Goal: Entertainment & Leisure: Consume media (video, audio)

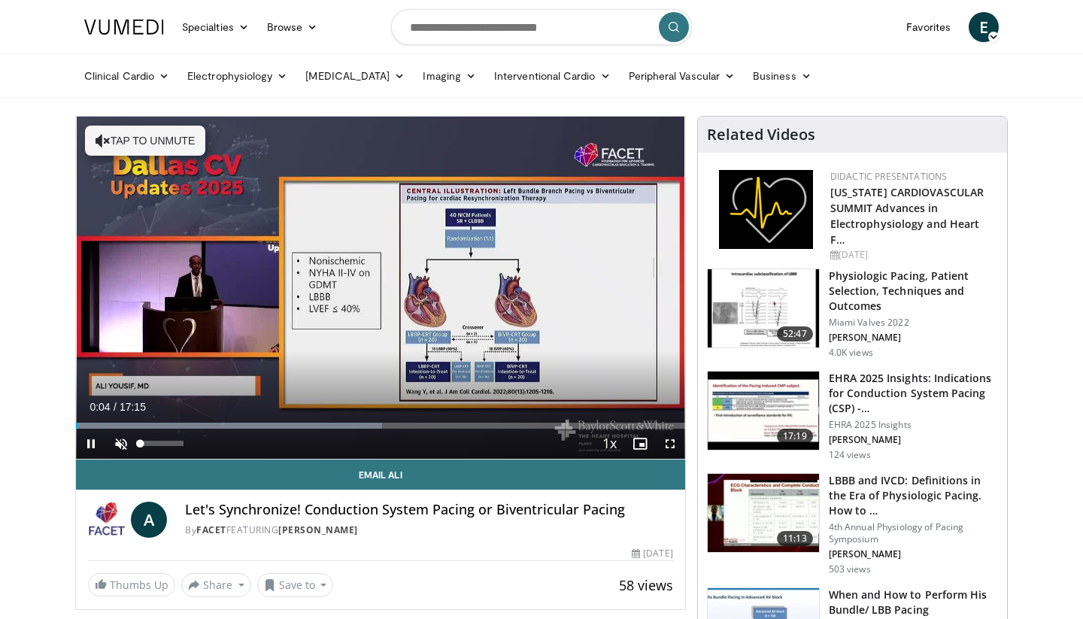
click at [112, 441] on span "Video Player" at bounding box center [121, 444] width 30 height 30
click at [669, 444] on span "Video Player" at bounding box center [670, 444] width 30 height 30
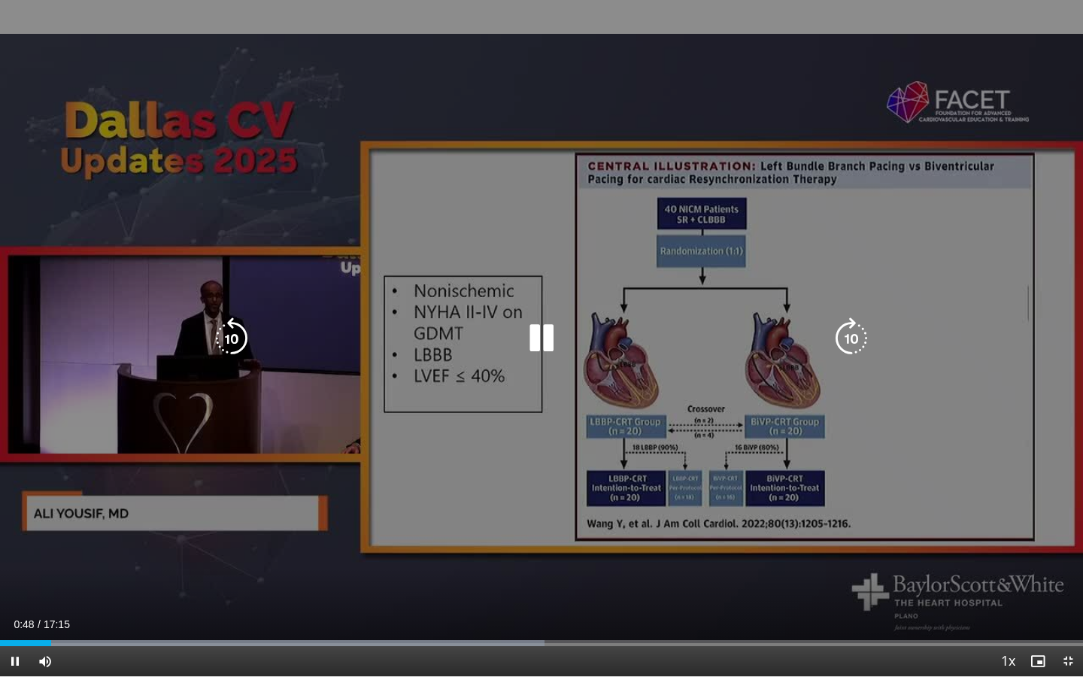
click at [442, 487] on div "10 seconds Tap to unmute" at bounding box center [541, 338] width 1083 height 676
click at [311, 368] on div "10 seconds Tap to unmute" at bounding box center [541, 338] width 1083 height 676
click at [366, 339] on div "Video Player" at bounding box center [542, 338] width 650 height 30
click at [544, 335] on icon "Video Player" at bounding box center [541, 338] width 42 height 42
click at [527, 426] on div "10 seconds Tap to unmute" at bounding box center [541, 338] width 1083 height 676
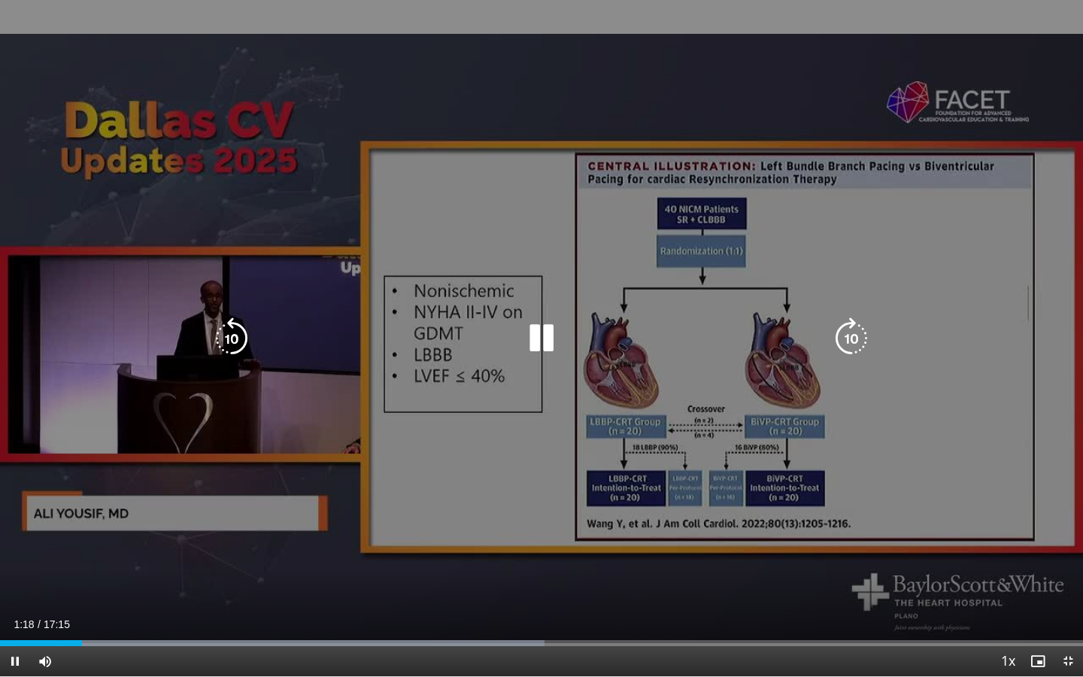
click at [524, 532] on div "10 seconds Tap to unmute" at bounding box center [541, 338] width 1083 height 676
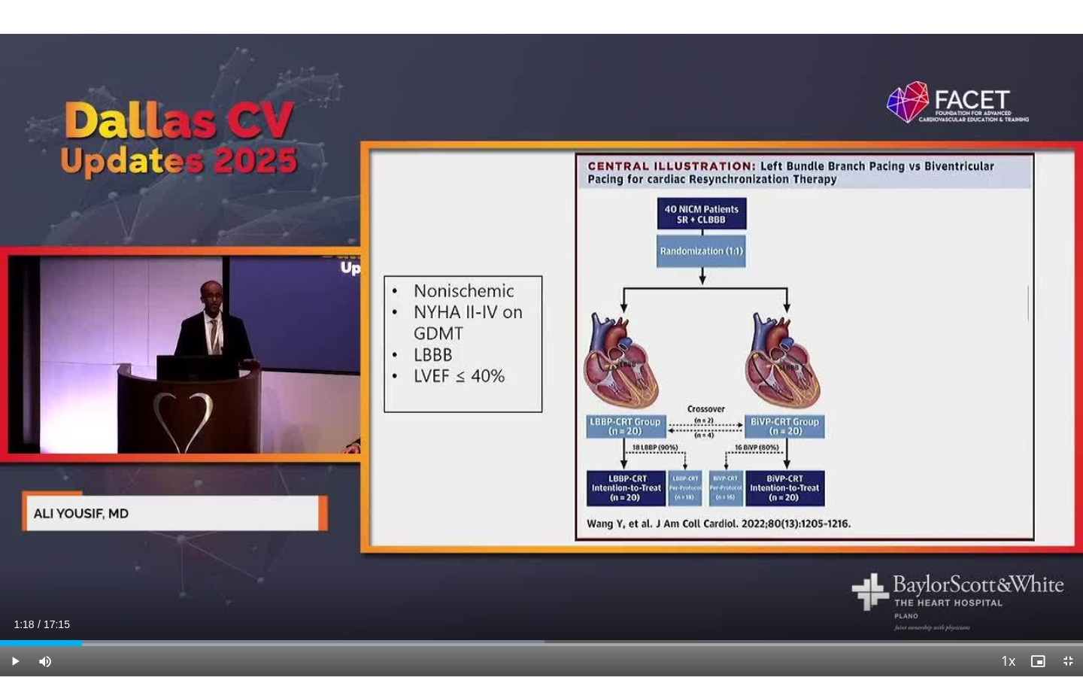
click at [524, 532] on div "10 seconds Tap to unmute" at bounding box center [541, 338] width 1083 height 676
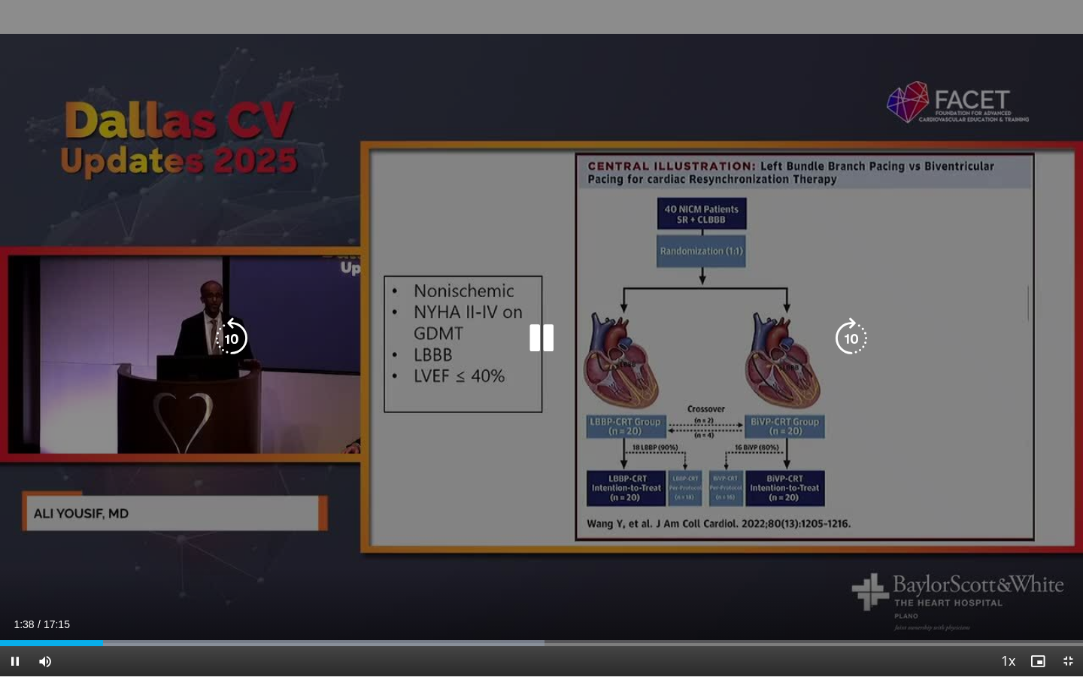
click at [371, 442] on div "10 seconds Tap to unmute" at bounding box center [541, 338] width 1083 height 676
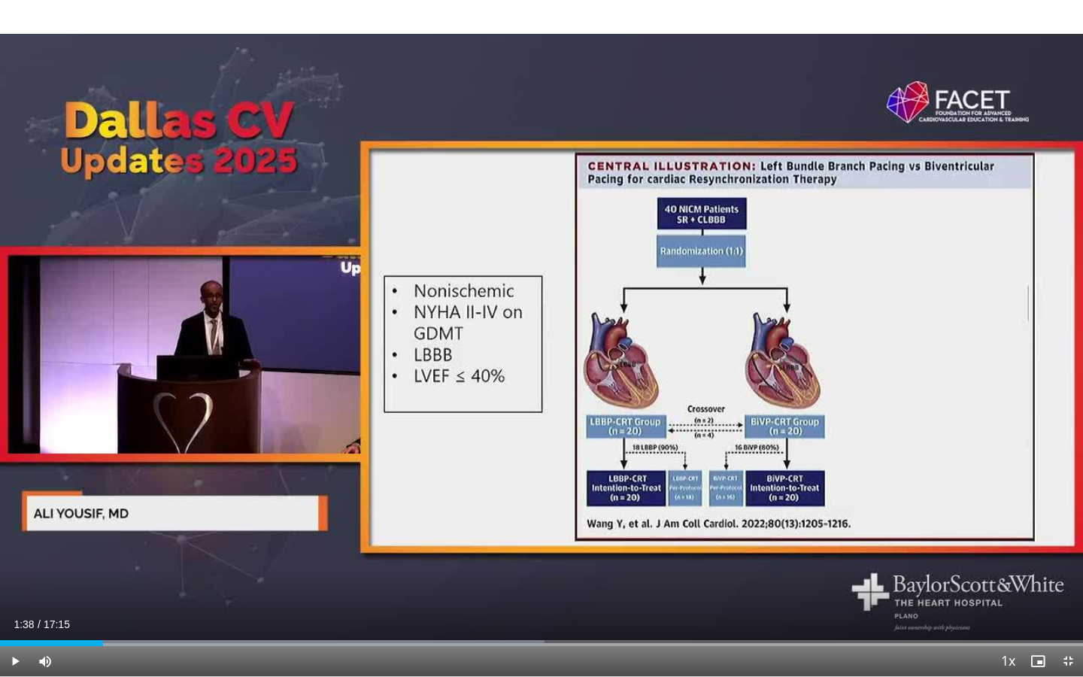
click at [371, 442] on div "10 seconds Tap to unmute" at bounding box center [541, 338] width 1083 height 676
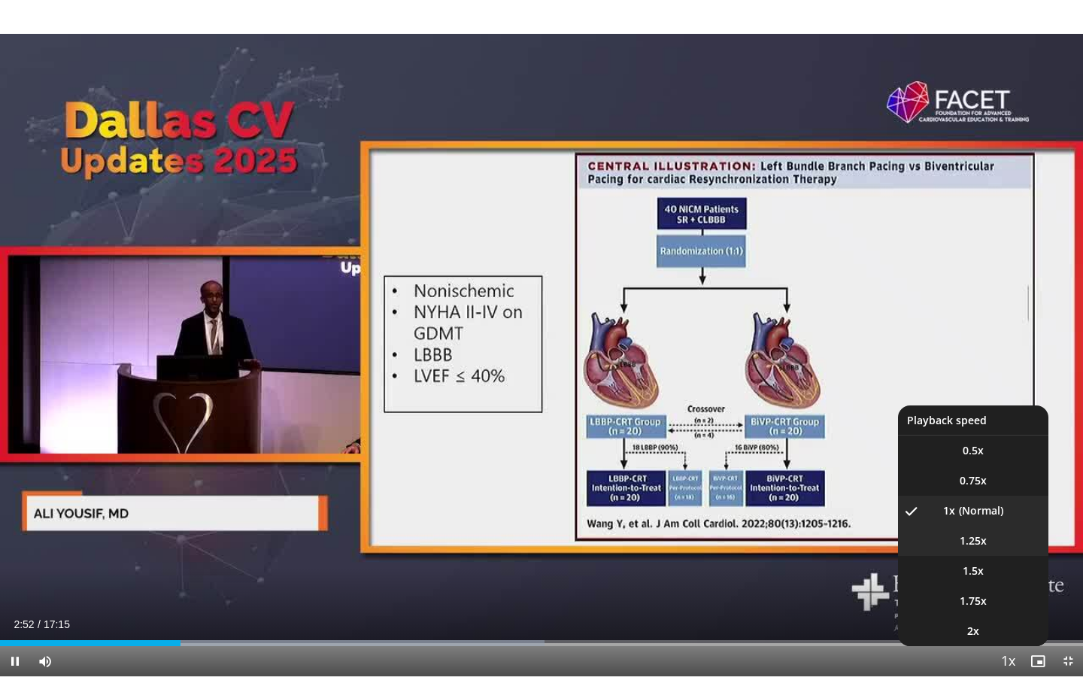
click at [980, 550] on li "1.25x" at bounding box center [973, 541] width 150 height 30
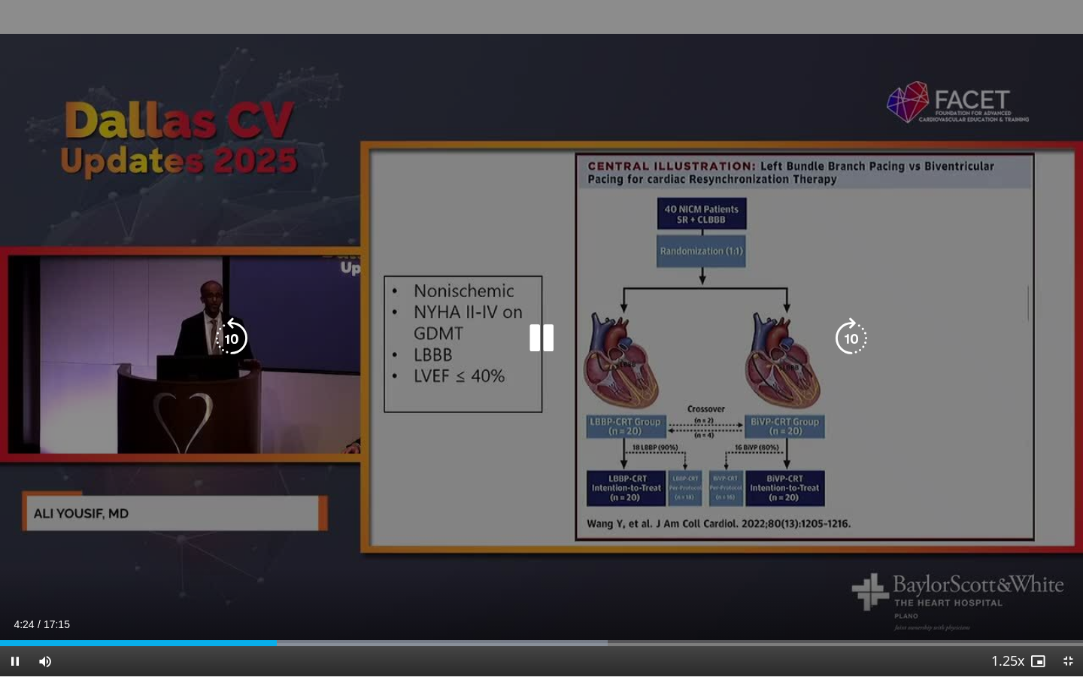
click at [492, 435] on div "10 seconds Tap to unmute" at bounding box center [541, 338] width 1083 height 676
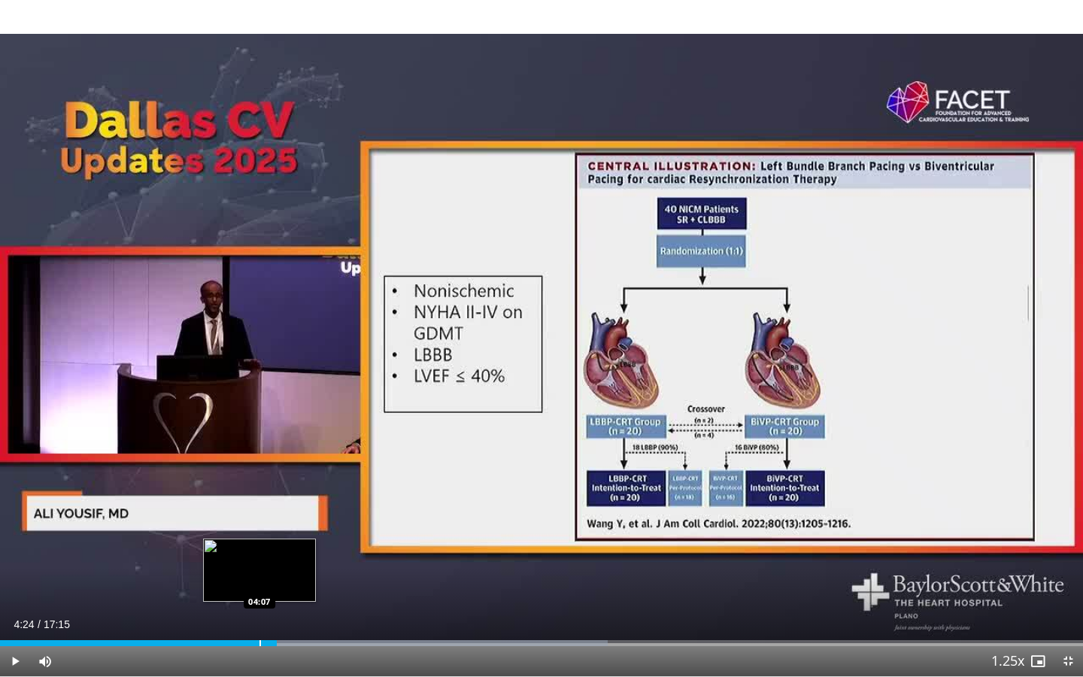
click at [259, 618] on div "Progress Bar" at bounding box center [260, 643] width 2 height 6
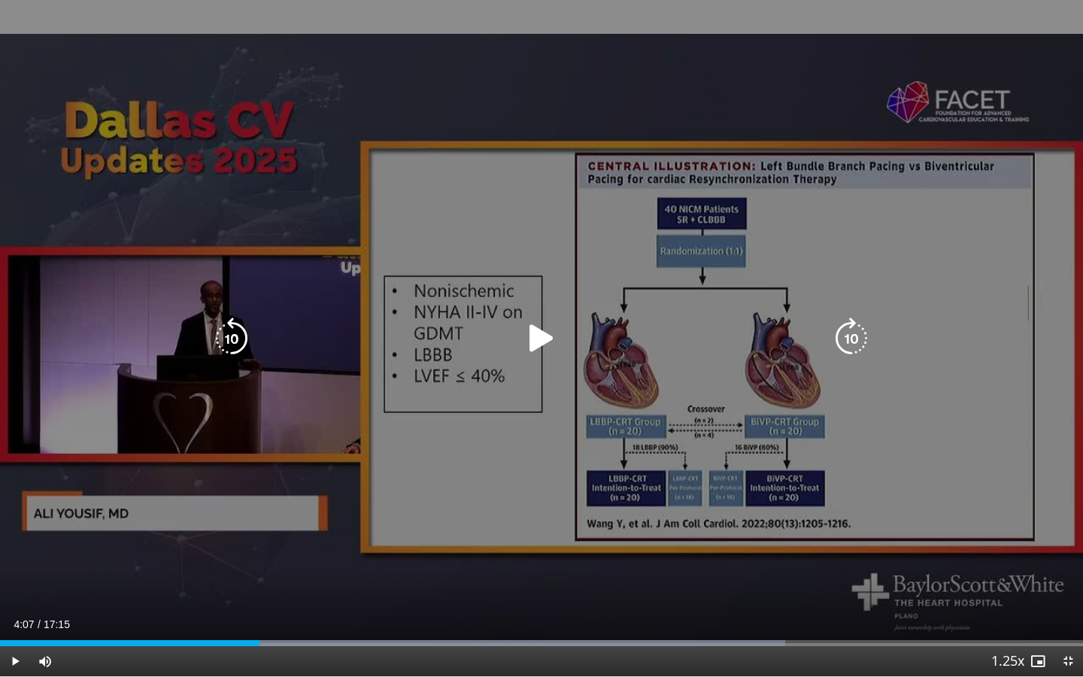
click at [400, 433] on div "10 seconds Tap to unmute" at bounding box center [541, 338] width 1083 height 676
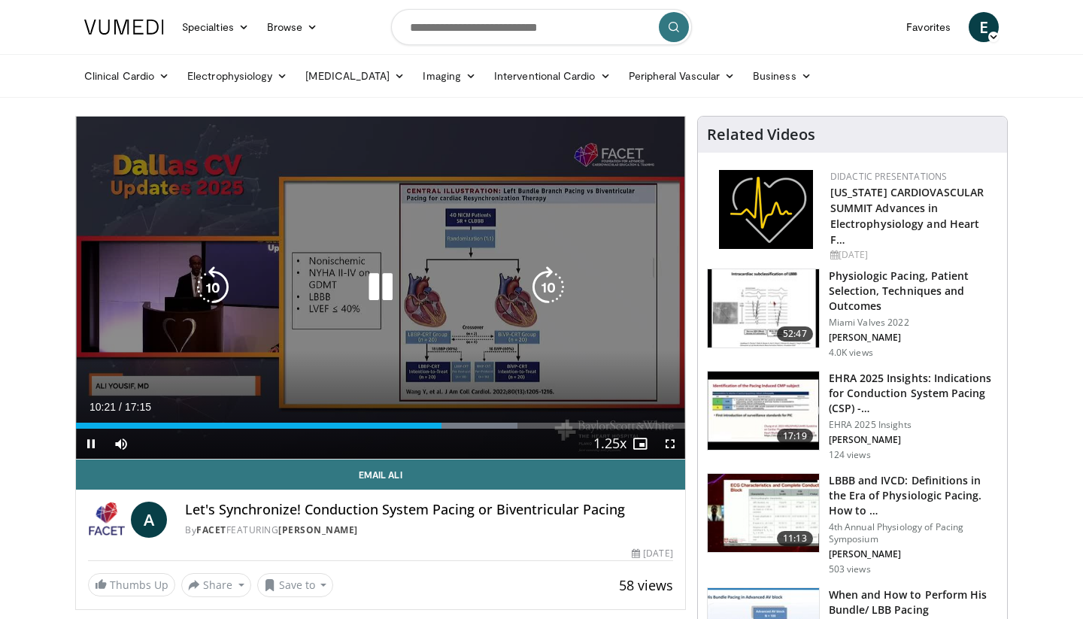
click at [306, 280] on div "Video Player" at bounding box center [380, 287] width 365 height 30
click at [377, 307] on icon "Video Player" at bounding box center [380, 287] width 42 height 42
click at [335, 297] on div "Video Player" at bounding box center [380, 287] width 365 height 30
click at [373, 287] on icon "Video Player" at bounding box center [380, 287] width 42 height 42
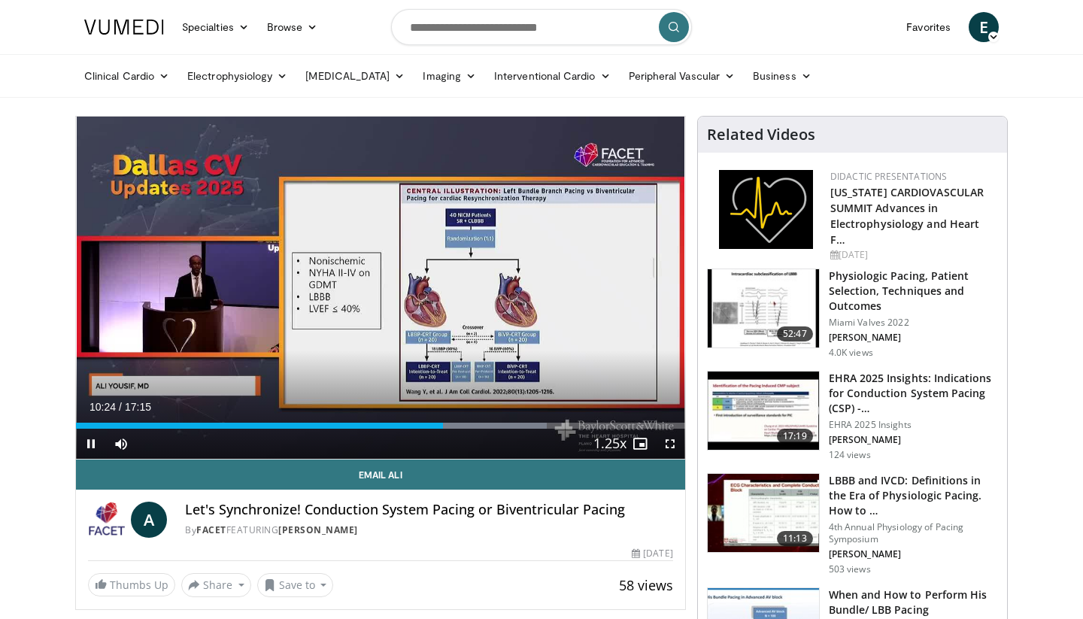
click at [671, 438] on span "Video Player" at bounding box center [670, 444] width 30 height 30
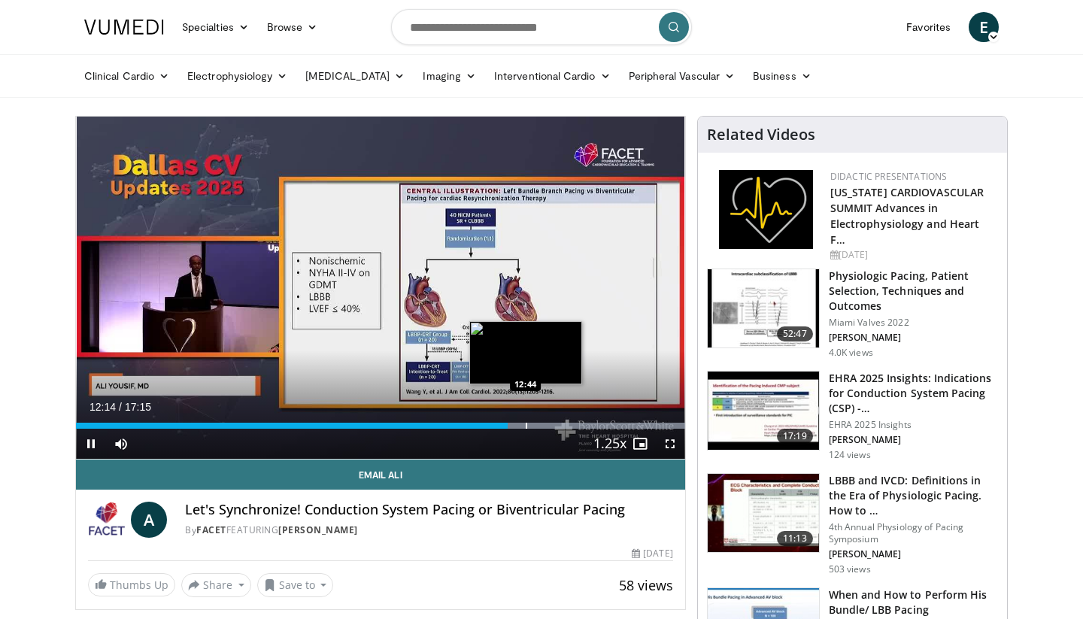
click at [526, 423] on div "Progress Bar" at bounding box center [527, 426] width 2 height 6
click at [542, 426] on div "Progress Bar" at bounding box center [542, 426] width 2 height 6
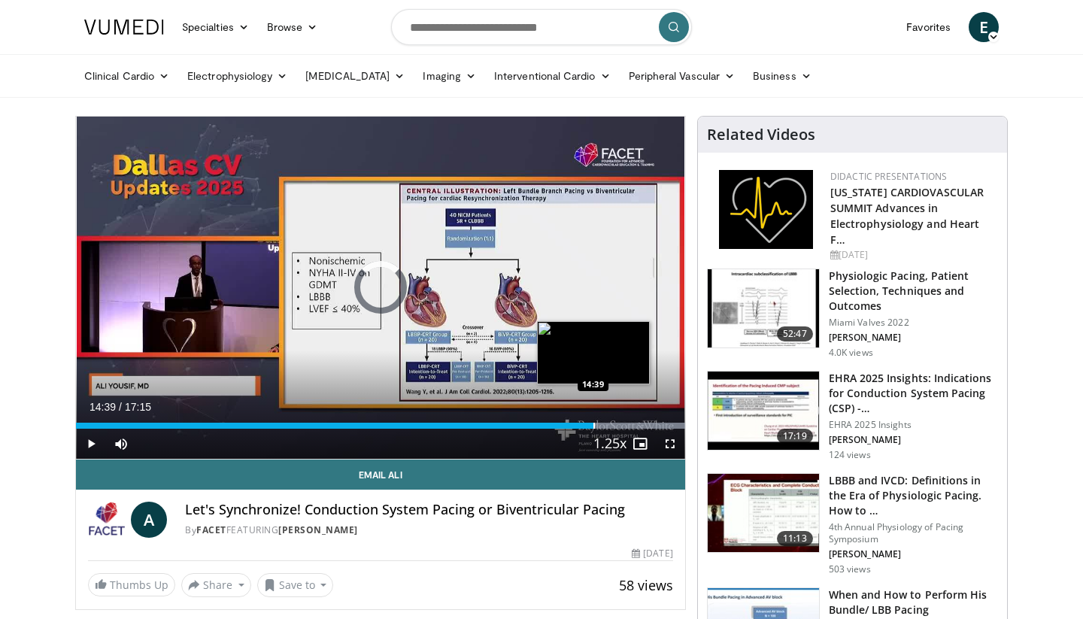
click at [593, 423] on div "Progress Bar" at bounding box center [594, 426] width 2 height 6
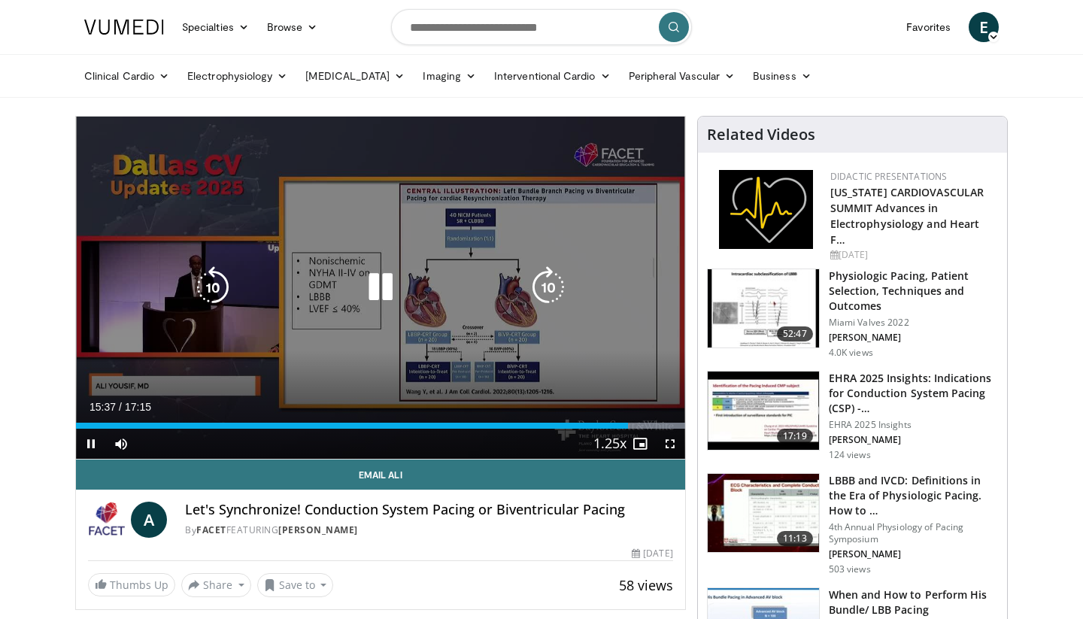
click at [271, 359] on div "10 seconds Tap to unmute" at bounding box center [380, 288] width 609 height 342
click at [274, 359] on div "10 seconds Tap to unmute" at bounding box center [380, 288] width 609 height 342
click at [338, 383] on div "10 seconds Tap to unmute" at bounding box center [380, 288] width 609 height 342
